Goal: Check status

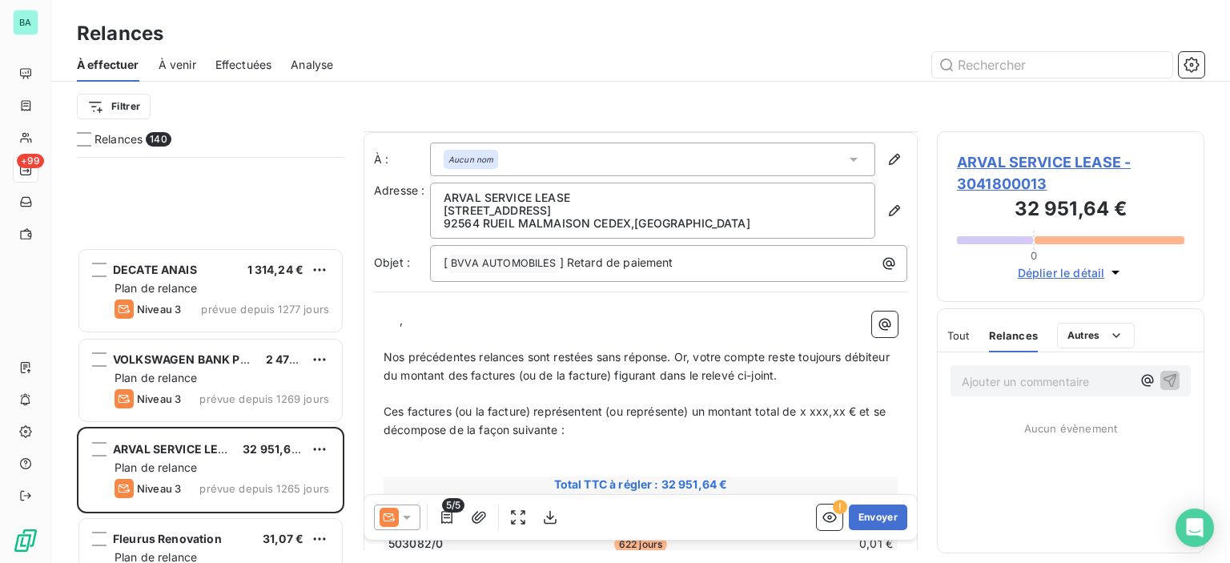
scroll to position [240, 0]
